Goal: Transaction & Acquisition: Purchase product/service

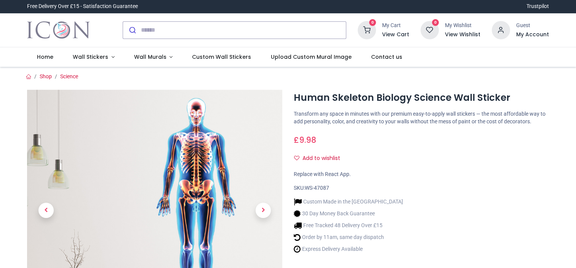
click at [507, 170] on div "Human Skeleton Biology Science Wall Sticker [URL][DOMAIN_NAME] [URL][DOMAIN_NAM…" at bounding box center [421, 231] width 267 height 282
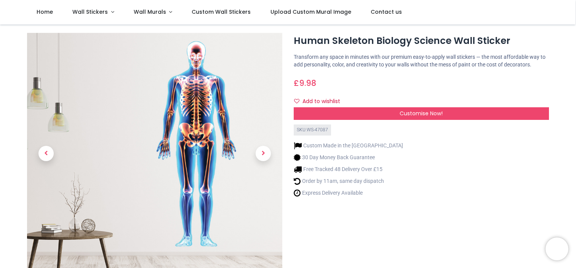
scroll to position [15, 0]
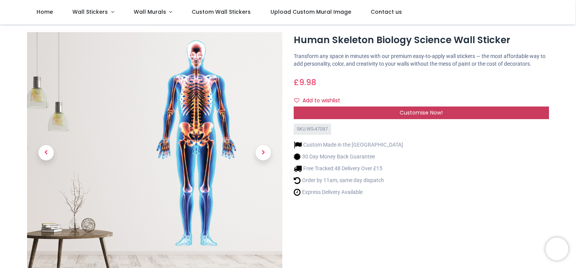
click at [441, 110] on span "Customise Now!" at bounding box center [421, 113] width 43 height 8
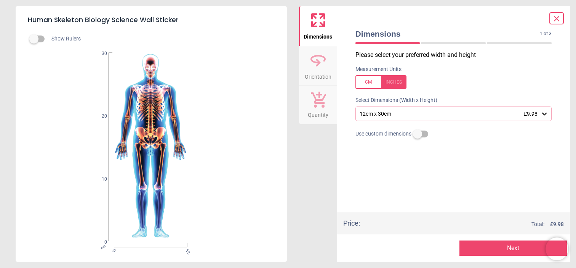
click at [546, 115] on icon at bounding box center [545, 114] width 8 height 8
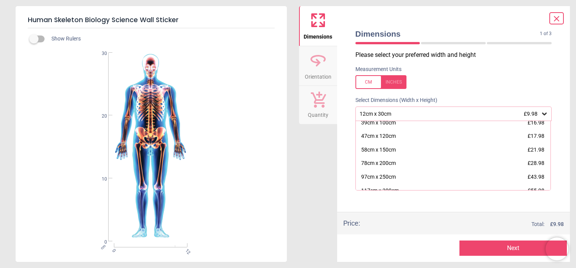
scroll to position [67, 0]
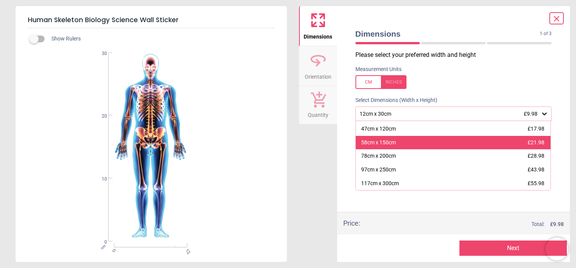
click at [476, 144] on div "58cm x 150cm £21.98" at bounding box center [453, 143] width 195 height 14
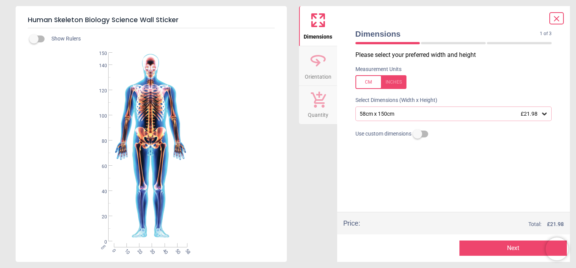
click at [556, 19] on icon at bounding box center [557, 18] width 5 height 5
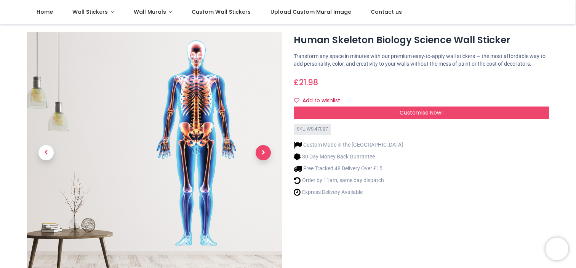
click at [259, 152] on span "Next" at bounding box center [263, 152] width 15 height 15
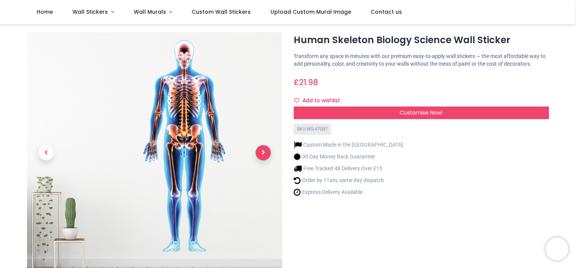
click at [259, 152] on span "Next" at bounding box center [263, 152] width 15 height 15
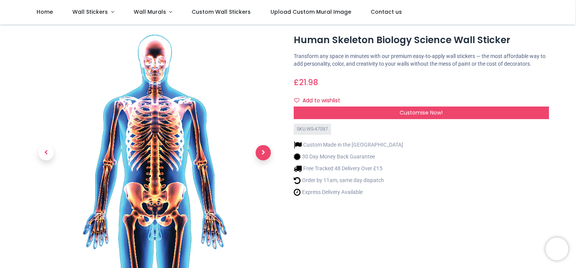
click at [259, 152] on span "Next" at bounding box center [263, 152] width 15 height 15
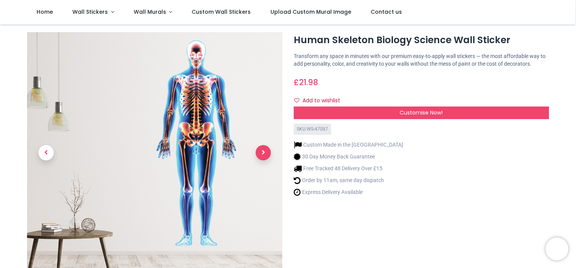
click at [259, 152] on span "Next" at bounding box center [263, 152] width 15 height 15
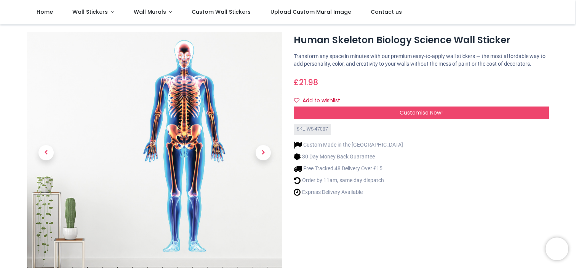
click at [415, 196] on div "Custom Made in the [GEOGRAPHIC_DATA] 30 Day Money Back Guarantee Free Tracked 4…" at bounding box center [421, 167] width 255 height 65
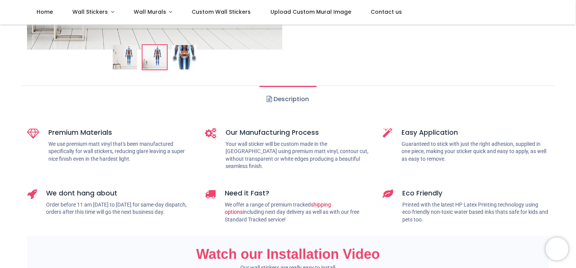
scroll to position [274, 0]
